Goal: Task Accomplishment & Management: Use online tool/utility

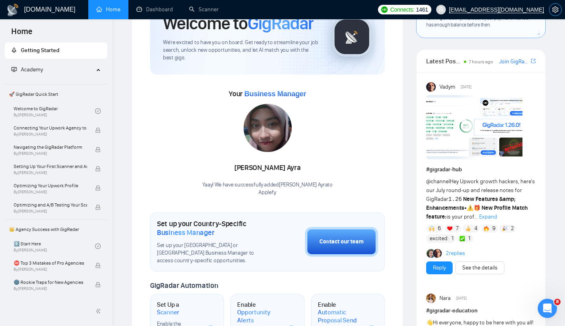
click at [557, 11] on icon "setting" at bounding box center [555, 9] width 6 height 6
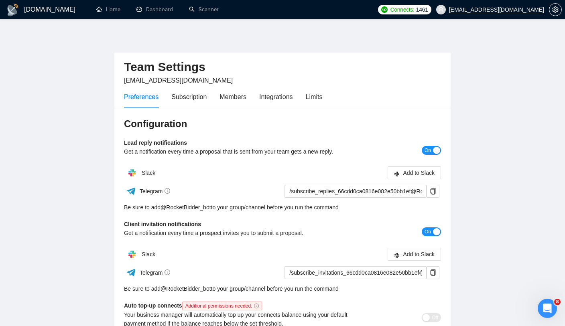
click at [250, 98] on div "Preferences Subscription Members Integrations Limits" at bounding box center [223, 97] width 198 height 23
click at [236, 100] on div "Members" at bounding box center [233, 97] width 27 height 10
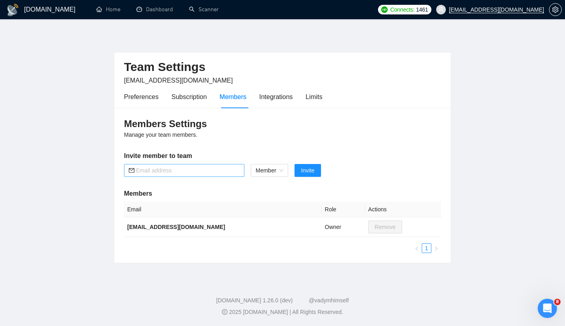
click at [167, 175] on span at bounding box center [184, 170] width 120 height 13
paste input "[DOMAIN_NAME][EMAIL_ADDRESS][DOMAIN_NAME]"
type input "[DOMAIN_NAME][EMAIL_ADDRESS][DOMAIN_NAME]"
click at [300, 175] on button "Invite" at bounding box center [308, 170] width 26 height 13
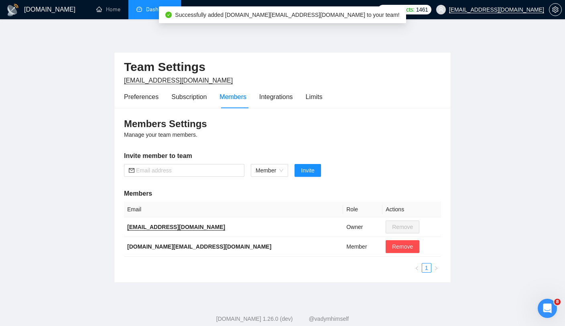
click at [148, 7] on link "Dashboard" at bounding box center [155, 9] width 37 height 7
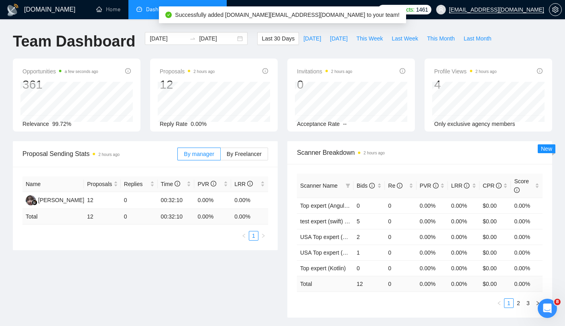
click at [189, 6] on link "Scanner" at bounding box center [204, 9] width 30 height 7
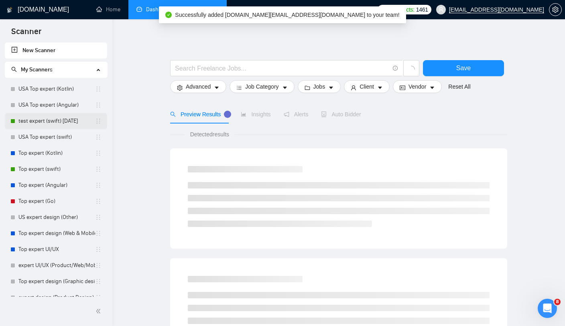
click at [53, 122] on link "test expert (swift) [DATE]" at bounding box center [56, 121] width 77 height 16
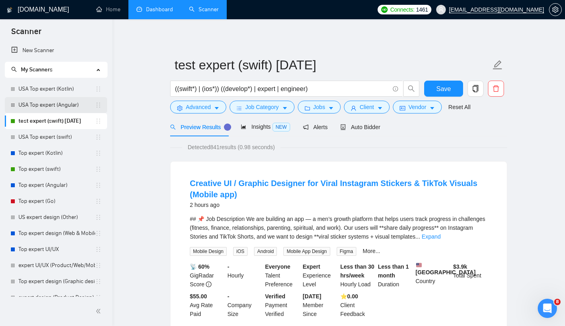
click at [55, 108] on link "USA Top expert (Angular)" at bounding box center [56, 105] width 77 height 16
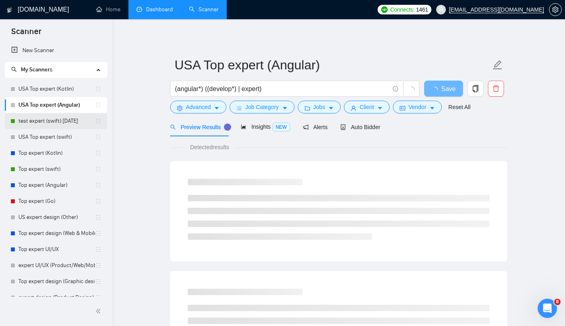
click at [56, 122] on link "test expert (swift) [DATE]" at bounding box center [56, 121] width 77 height 16
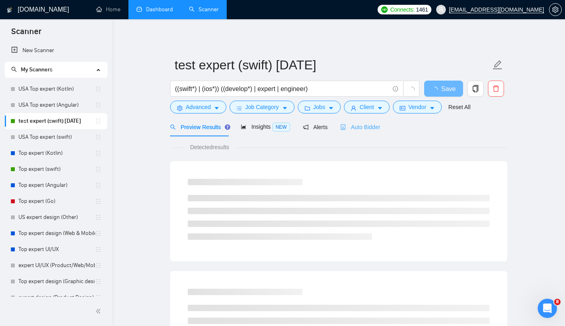
click at [376, 134] on div "Auto Bidder" at bounding box center [360, 127] width 40 height 19
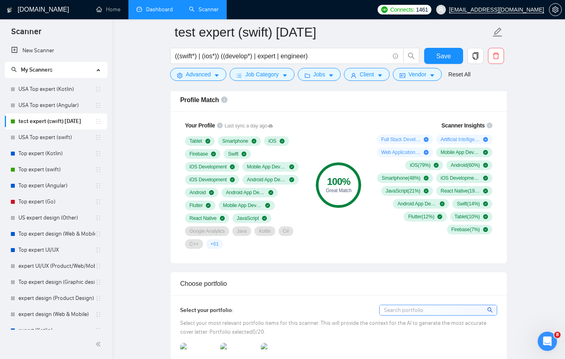
scroll to position [530, 0]
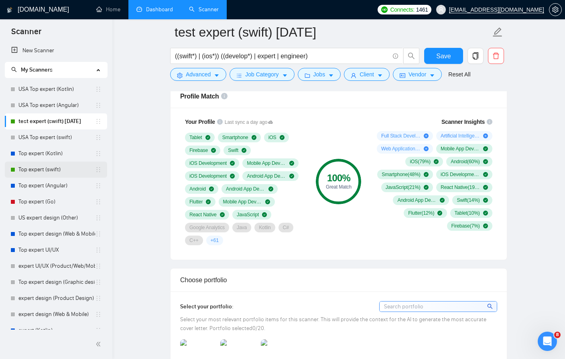
click at [53, 163] on link "Top expert (swift)" at bounding box center [56, 169] width 77 height 16
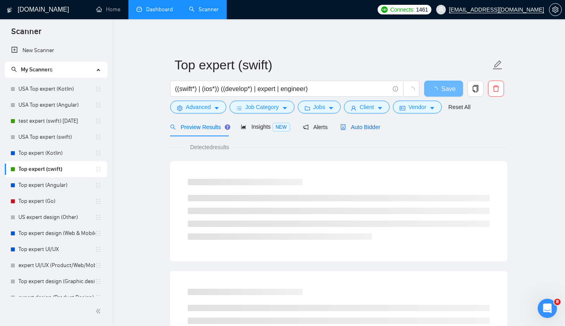
click at [378, 126] on span "Auto Bidder" at bounding box center [360, 127] width 40 height 6
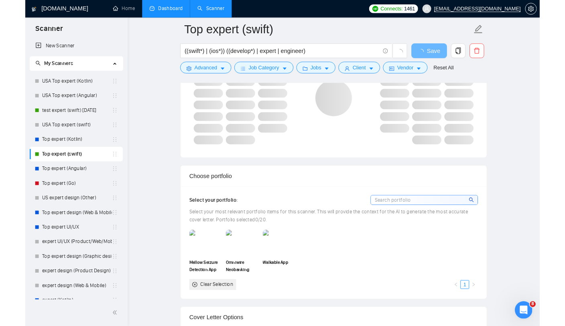
scroll to position [542, 0]
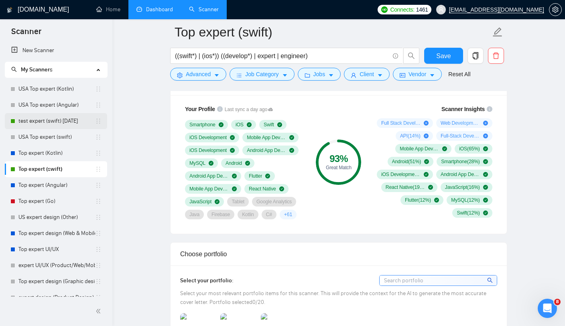
click at [49, 126] on link "test expert (swift) [DATE]" at bounding box center [56, 121] width 77 height 16
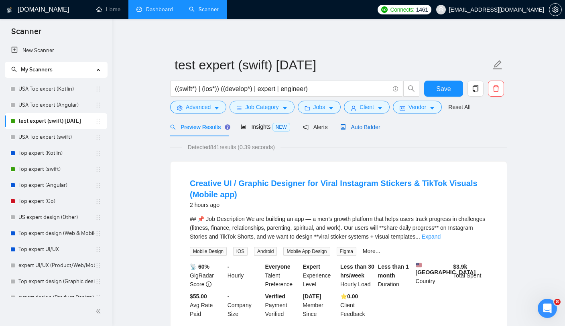
click at [352, 129] on span "Auto Bidder" at bounding box center [360, 127] width 40 height 6
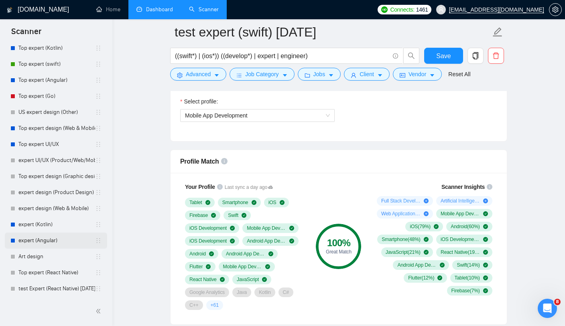
scroll to position [105, 0]
click at [52, 289] on link "test Expert (React Native) [DATE]" at bounding box center [56, 289] width 77 height 16
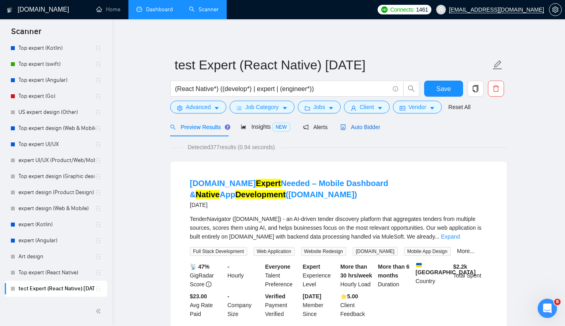
click at [357, 129] on span "Auto Bidder" at bounding box center [360, 127] width 40 height 6
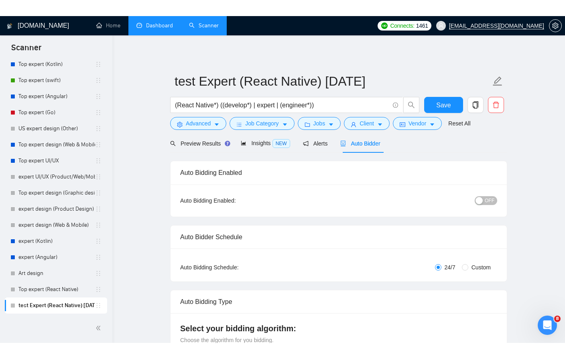
scroll to position [73, 0]
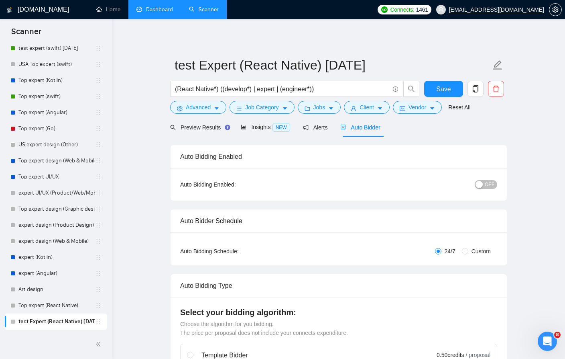
click at [484, 186] on button "OFF" at bounding box center [486, 184] width 22 height 9
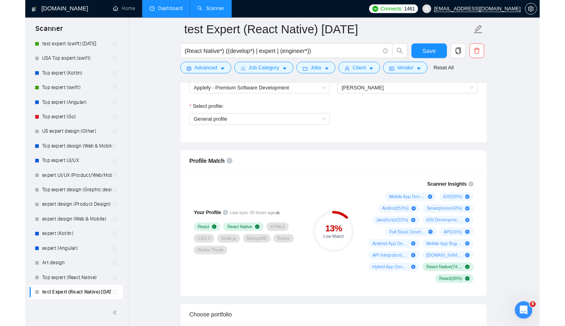
scroll to position [485, 0]
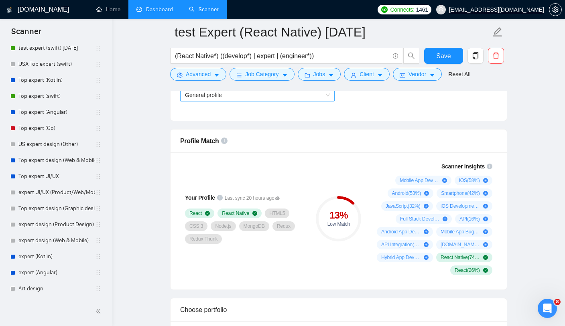
click at [219, 99] on span "General profile" at bounding box center [257, 95] width 145 height 12
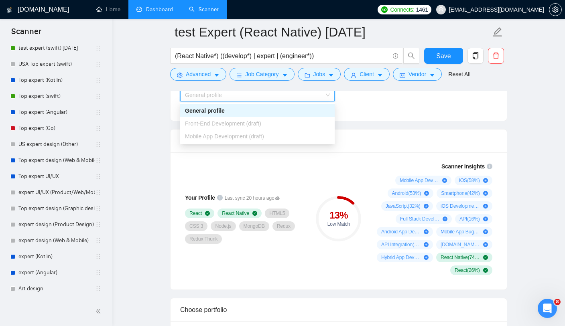
click at [385, 112] on div "Select team: Applefy - Premium Software Development Select freelancer: [PERSON_…" at bounding box center [339, 77] width 336 height 88
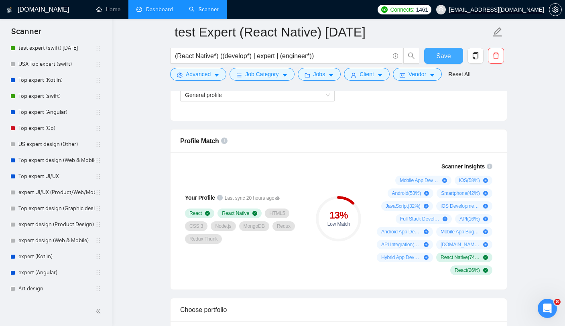
click at [442, 60] on span "Save" at bounding box center [443, 56] width 14 height 10
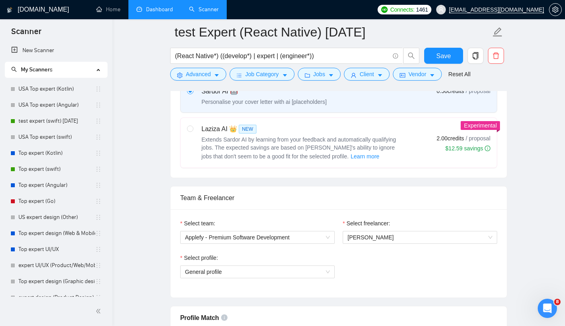
scroll to position [28, 0]
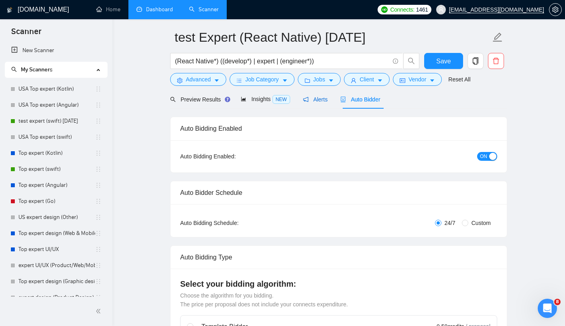
drag, startPoint x: 319, startPoint y: 102, endPoint x: 319, endPoint y: 129, distance: 27.7
click at [319, 102] on span "Alerts" at bounding box center [315, 99] width 25 height 6
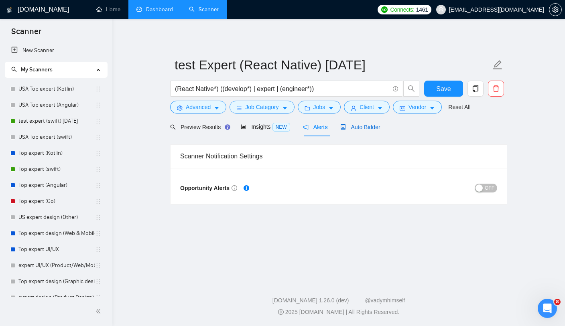
click at [350, 128] on span "Auto Bidder" at bounding box center [360, 127] width 40 height 6
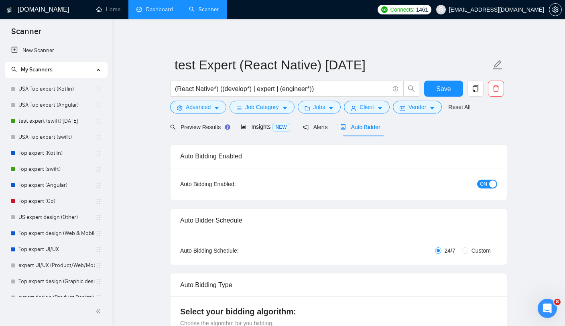
click at [487, 186] on span "ON" at bounding box center [483, 184] width 7 height 9
click at [448, 91] on span "Save" at bounding box center [443, 89] width 14 height 10
click at [51, 170] on link "Top expert (swift)" at bounding box center [56, 169] width 77 height 16
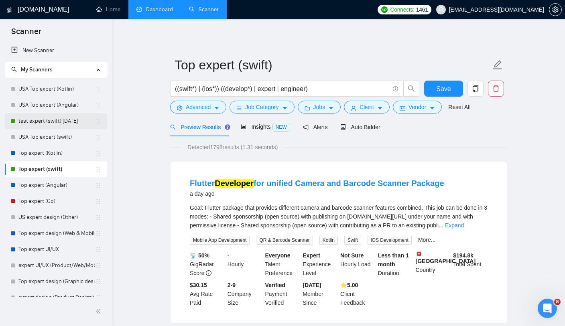
click at [58, 125] on link "test expert (swift) [DATE]" at bounding box center [56, 121] width 77 height 16
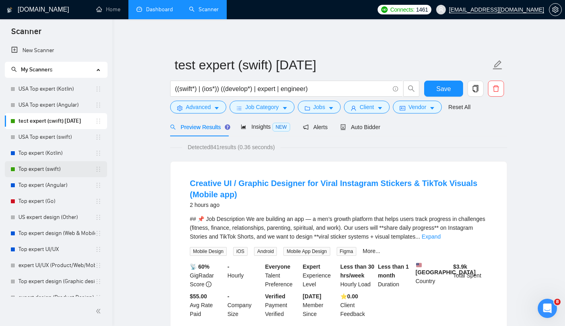
click at [52, 172] on link "Top expert (swift)" at bounding box center [56, 169] width 77 height 16
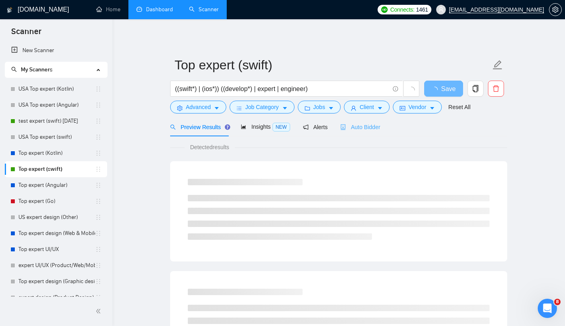
click at [361, 133] on div "Auto Bidder" at bounding box center [360, 127] width 40 height 19
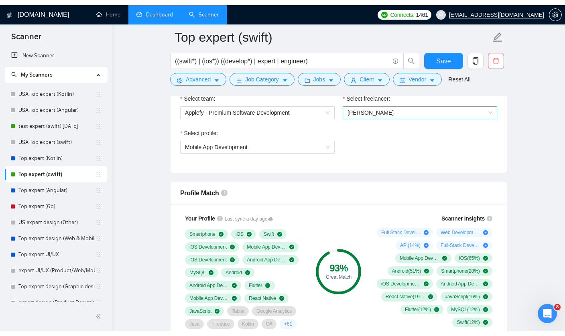
scroll to position [410, 0]
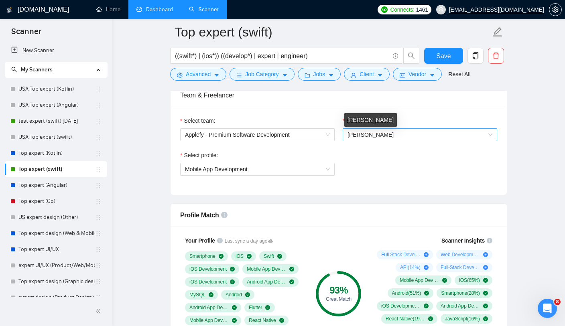
click at [367, 136] on span "[PERSON_NAME]" at bounding box center [371, 135] width 46 height 6
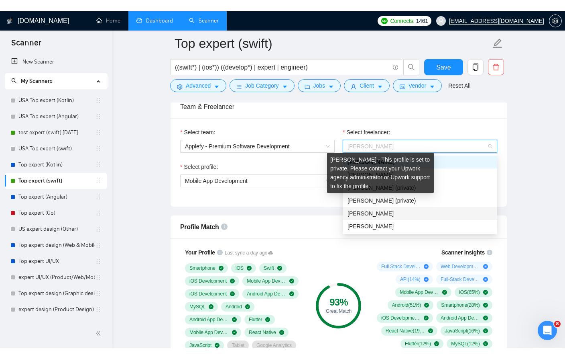
scroll to position [388, 0]
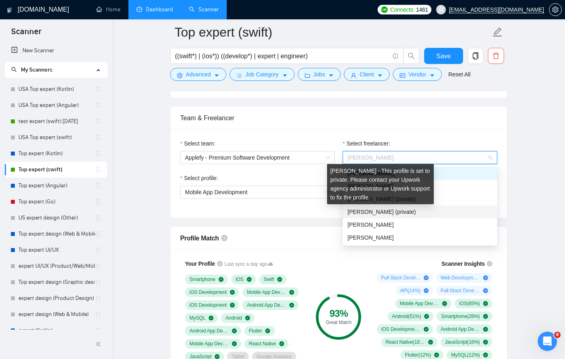
click at [404, 214] on span "[PERSON_NAME] (private)" at bounding box center [382, 211] width 68 height 6
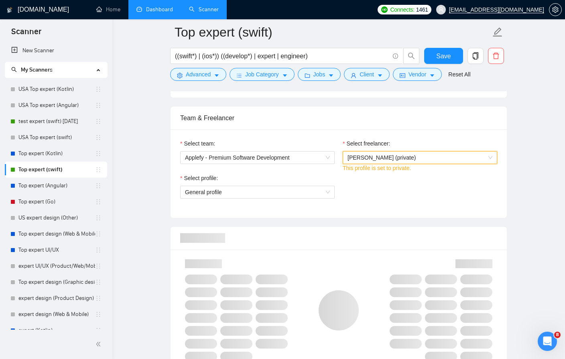
click at [440, 94] on div "Select your bidding algorithm: Choose the algorithm for you bidding. The price …" at bounding box center [339, 6] width 336 height 182
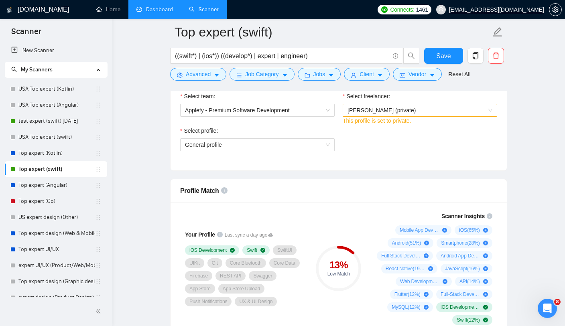
scroll to position [432, 0]
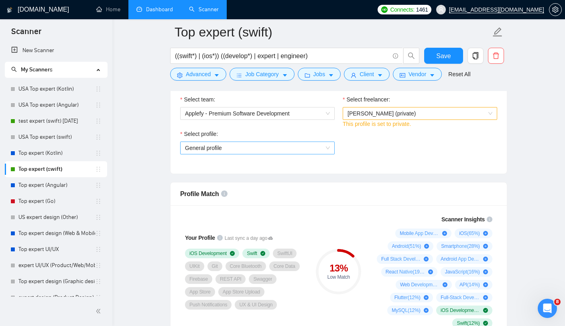
click at [249, 153] on span "General profile" at bounding box center [257, 148] width 145 height 12
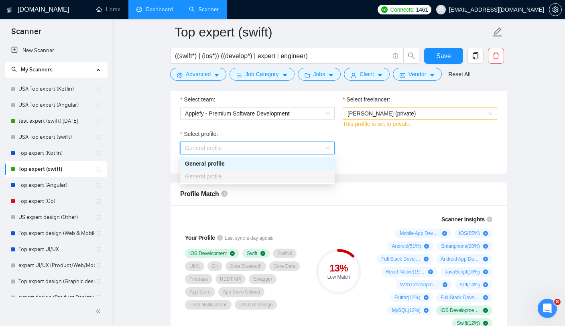
click at [392, 138] on div "Select profile: General profile" at bounding box center [338, 147] width 325 height 35
